Goal: Task Accomplishment & Management: Use online tool/utility

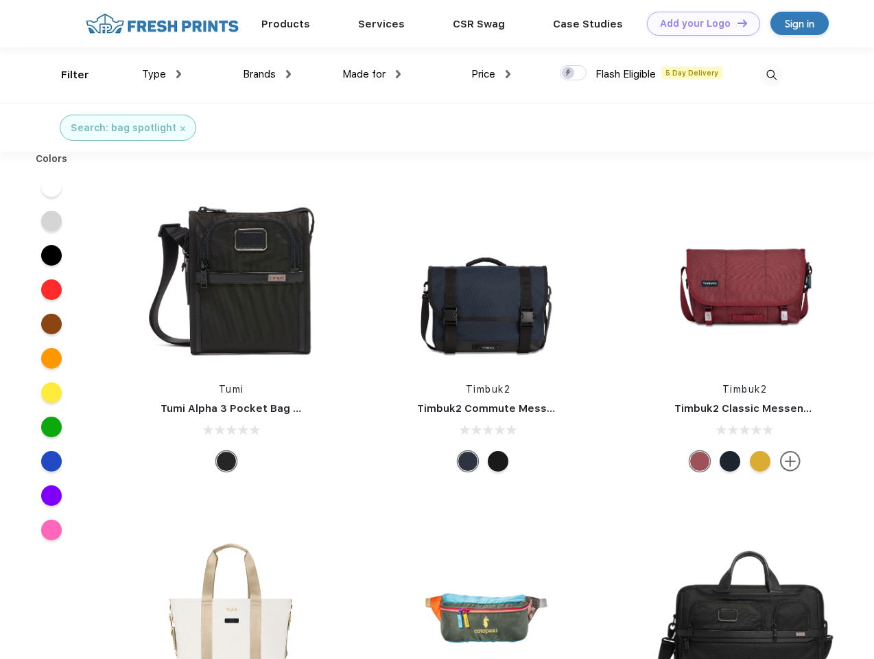
scroll to position [1, 0]
click at [699, 23] on link "Add your Logo Design Tool" at bounding box center [703, 24] width 113 height 24
click at [0, 0] on div "Design Tool" at bounding box center [0, 0] width 0 height 0
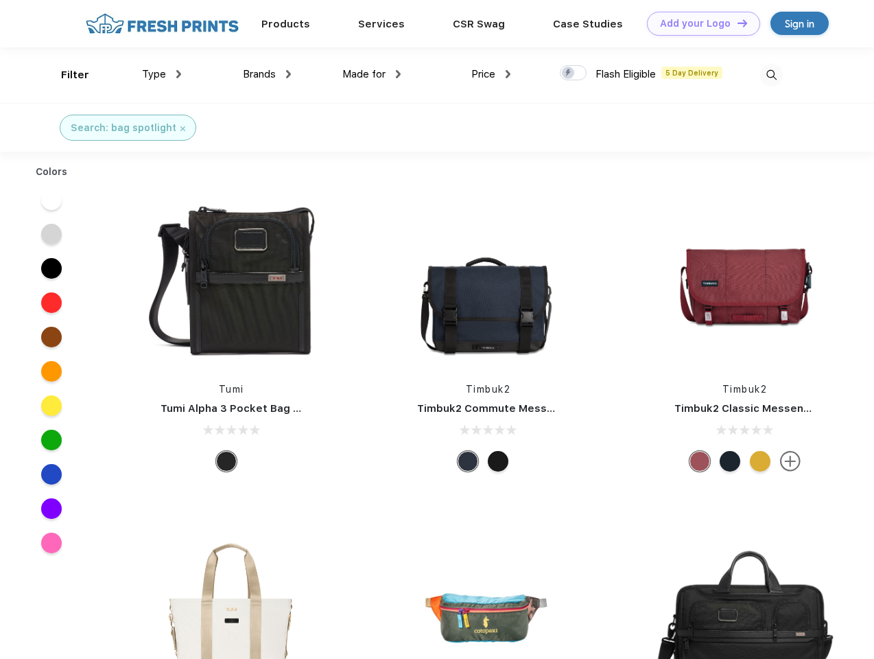
click at [736, 23] on link "Add your Logo Design Tool" at bounding box center [703, 24] width 113 height 24
click at [66, 75] on div "Filter" at bounding box center [75, 75] width 28 height 16
click at [162, 74] on span "Type" at bounding box center [154, 74] width 24 height 12
click at [267, 74] on span "Brands" at bounding box center [259, 74] width 33 height 12
click at [372, 74] on span "Made for" at bounding box center [363, 74] width 43 height 12
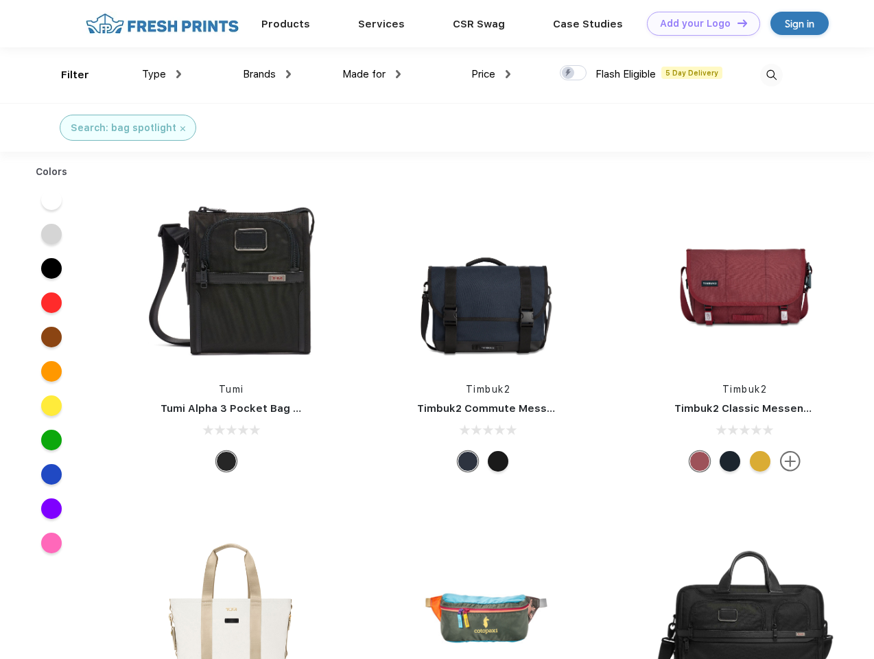
click at [491, 74] on span "Price" at bounding box center [484, 74] width 24 height 12
click at [574, 73] on div at bounding box center [573, 72] width 27 height 15
click at [569, 73] on input "checkbox" at bounding box center [564, 69] width 9 height 9
click at [771, 75] on img at bounding box center [771, 75] width 23 height 23
